Goal: Task Accomplishment & Management: Complete application form

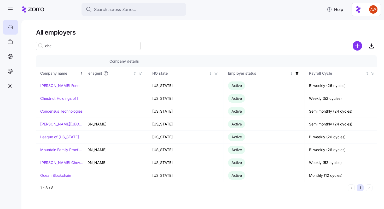
scroll to position [0, 243]
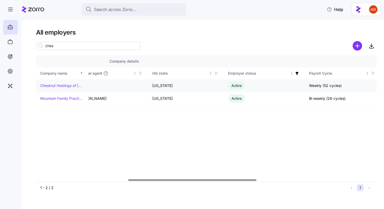
type input "ches"
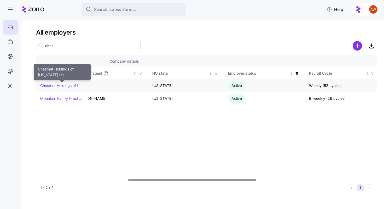
click at [69, 83] on link "Chestnut Holdings of [US_STATE] Inc" at bounding box center [62, 85] width 44 height 5
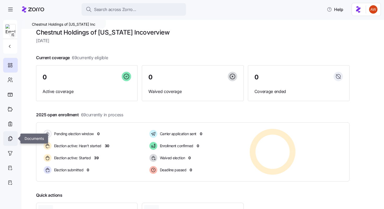
click at [10, 139] on icon at bounding box center [10, 138] width 6 height 6
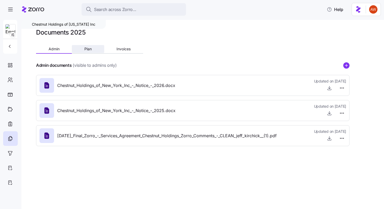
click at [89, 48] on span "Plan" at bounding box center [87, 49] width 7 height 4
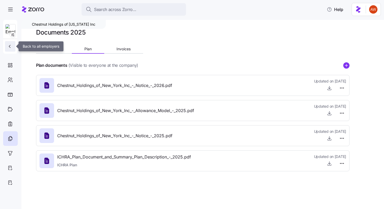
click at [7, 43] on button "button" at bounding box center [10, 46] width 10 height 10
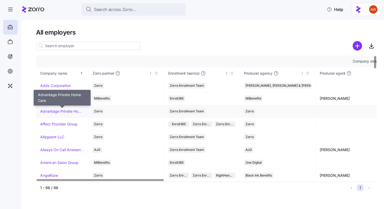
click at [67, 111] on link "Advantage Private Home Care" at bounding box center [62, 111] width 44 height 5
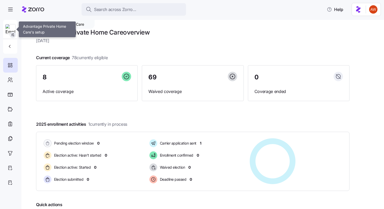
click at [13, 35] on icon "button" at bounding box center [13, 35] width 4 height 4
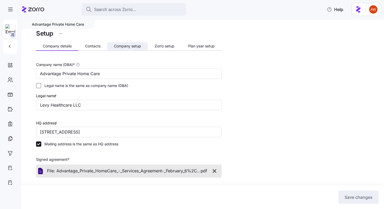
click at [137, 46] on span "Company setup" at bounding box center [127, 46] width 27 height 4
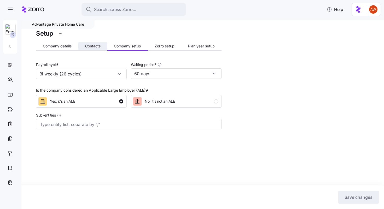
click at [94, 47] on span "Contacts" at bounding box center [92, 46] width 15 height 4
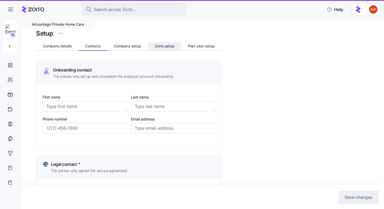
type input "[PERSON_NAME]"
type input "Levy"
type input "[EMAIL_ADDRESS][DOMAIN_NAME]"
type input "[PERSON_NAME]"
type input "Levy"
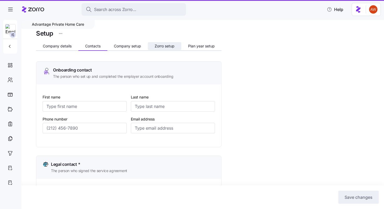
type input "[EMAIL_ADDRESS][DOMAIN_NAME]"
type input "[PERSON_NAME]"
type input "[EMAIL_ADDRESS][DOMAIN_NAME]"
type input "[PERSON_NAME]"
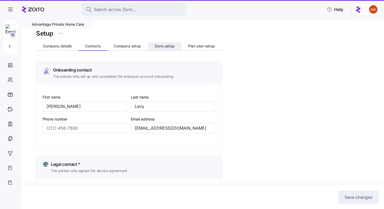
type input "Levy"
type input "[EMAIL_ADDRESS][DOMAIN_NAME]"
type input "[PHONE_NUMBER]"
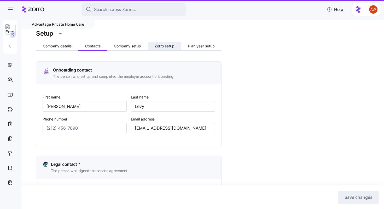
type input "[PHONE_NUMBER]"
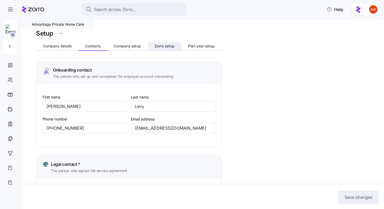
click at [168, 44] on span "Zorro setup" at bounding box center [165, 46] width 20 height 4
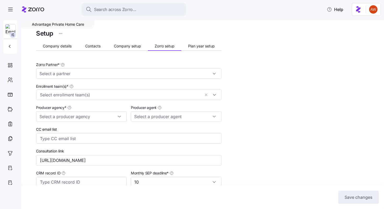
type input "Zorro"
click at [63, 45] on span "Company details" at bounding box center [57, 46] width 29 height 4
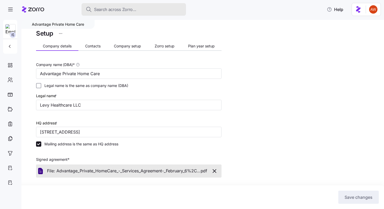
click at [116, 11] on span "Search across Zorro..." at bounding box center [115, 9] width 42 height 7
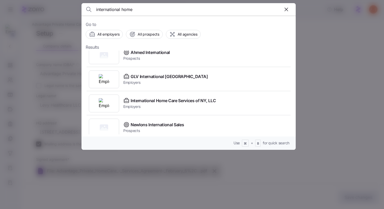
scroll to position [35, 0]
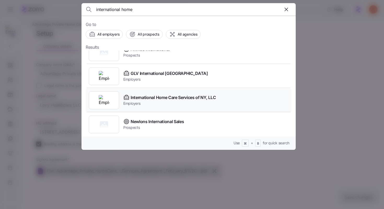
type input "international home"
click at [144, 101] on span "Employers" at bounding box center [169, 103] width 93 height 5
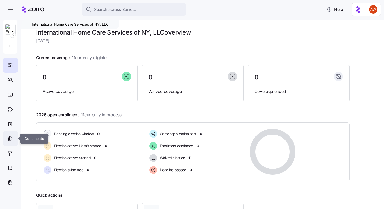
click at [8, 140] on icon at bounding box center [10, 138] width 6 height 6
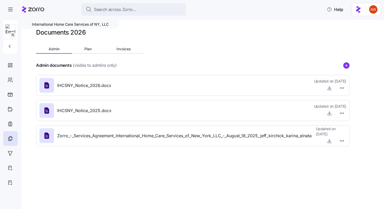
click at [90, 53] on div "Admin Plan Invoices" at bounding box center [89, 50] width 107 height 8
click at [89, 49] on span "Plan" at bounding box center [87, 49] width 7 height 4
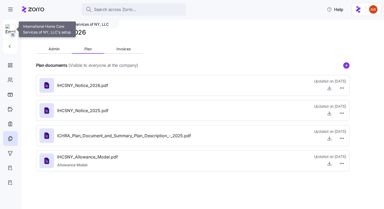
click at [13, 35] on icon "button" at bounding box center [13, 35] width 4 height 4
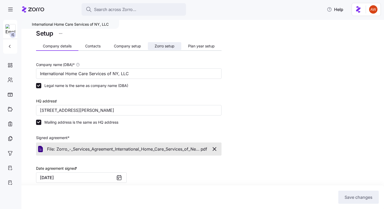
click at [159, 45] on span "Zorro setup" at bounding box center [165, 46] width 20 height 4
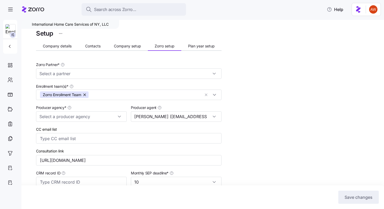
type input "Zorro"
type input "BSB Consultants"
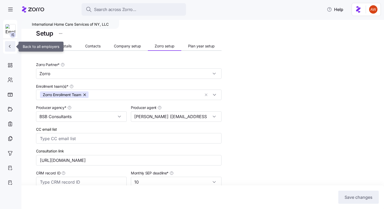
click at [9, 45] on icon "button" at bounding box center [9, 46] width 5 height 5
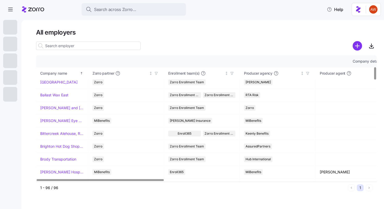
scroll to position [153, 0]
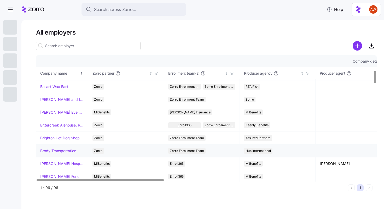
click at [57, 150] on link "Brody Transportation" at bounding box center [58, 150] width 36 height 5
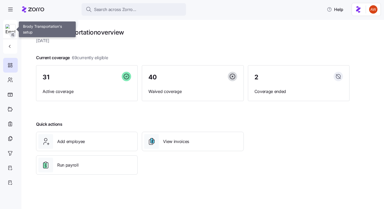
click at [12, 36] on icon "button" at bounding box center [13, 35] width 4 height 4
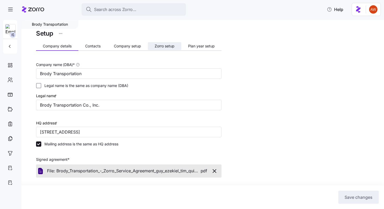
click at [163, 47] on span "Zorro setup" at bounding box center [165, 46] width 20 height 4
